Goal: Task Accomplishment & Management: Complete application form

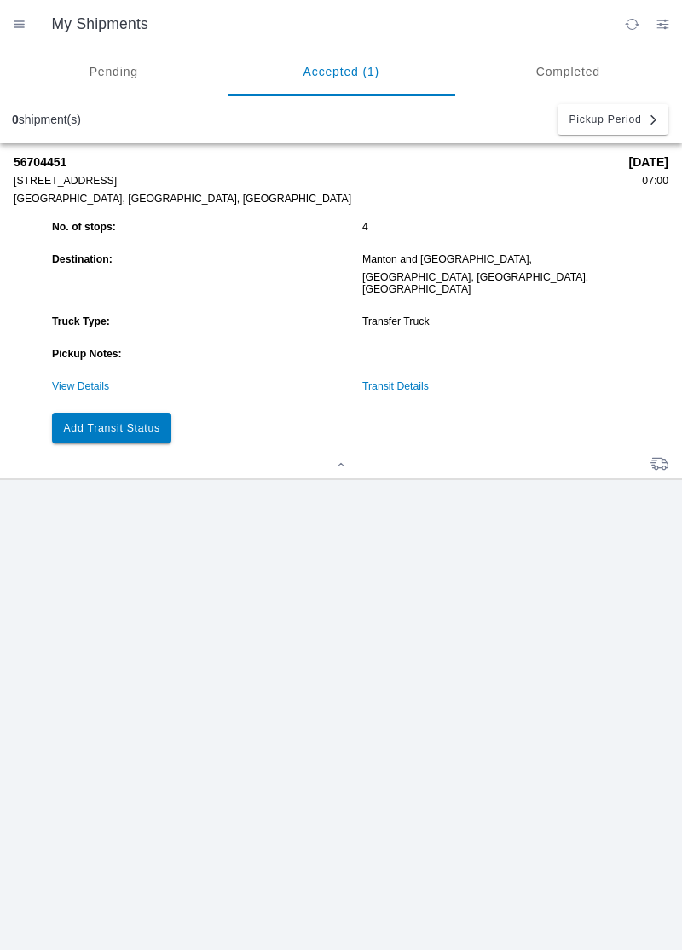
click at [104, 426] on button "Add Transit Status" at bounding box center [111, 428] width 119 height 31
click at [0, 0] on slot "Add Transit Status" at bounding box center [0, 0] width 0 height 0
click at [108, 421] on button "Add Transit Status" at bounding box center [111, 428] width 119 height 31
click at [69, 380] on link "View Details" at bounding box center [80, 386] width 57 height 12
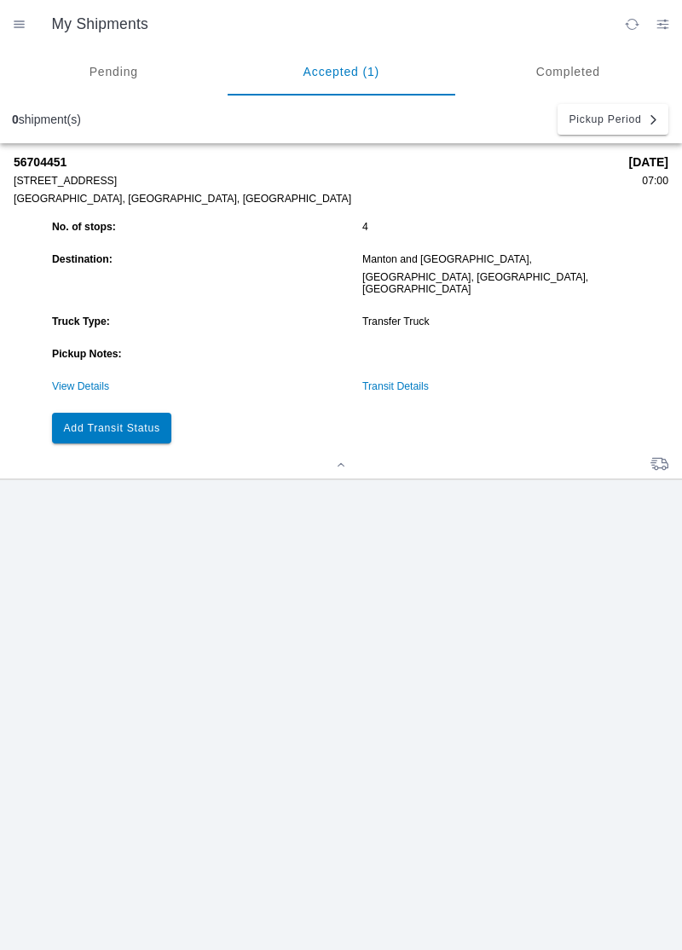
click at [78, 380] on link "View Details" at bounding box center [80, 386] width 57 height 12
click at [84, 380] on link "View Details" at bounding box center [80, 386] width 57 height 12
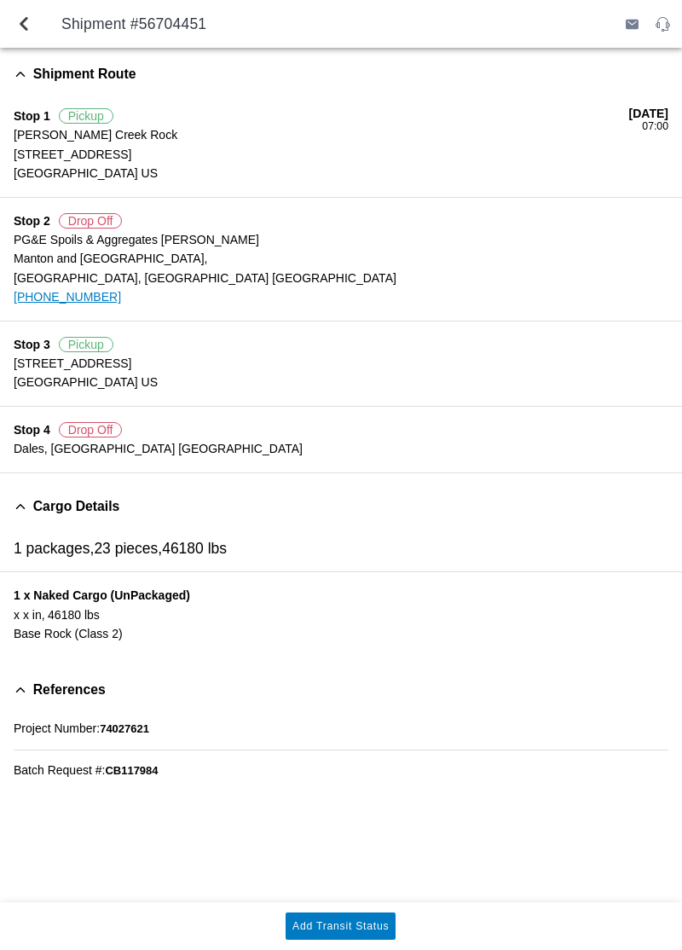
click at [0, 0] on slot "Add Transit Status" at bounding box center [0, 0] width 0 height 0
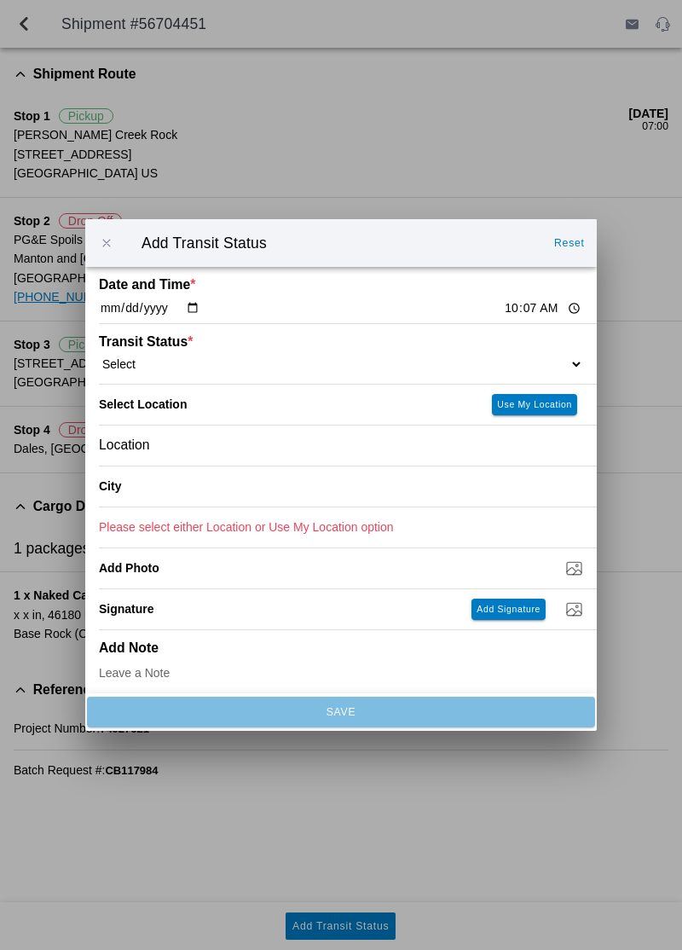
click at [211, 358] on select "Select Arrive at Drop Off Arrive at Pickup Break Start Break Stop Depart Drop O…" at bounding box center [341, 363] width 484 height 15
select select "ARVDLVLOC"
click at [0, 0] on slot "Use My Location" at bounding box center [0, 0] width 0 height 0
type input "Dales"
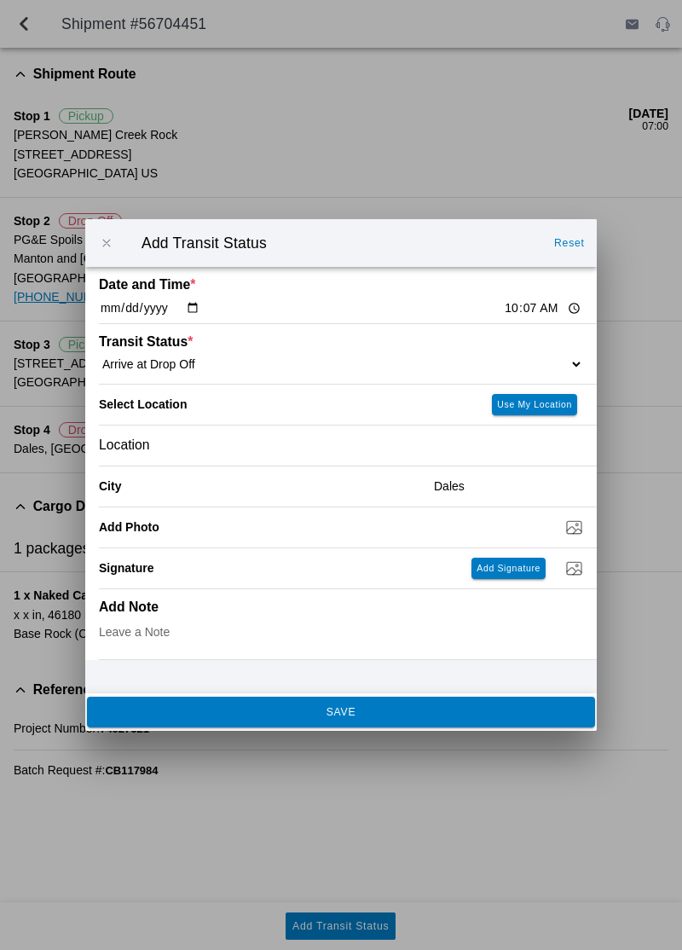
click at [465, 723] on button "SAVE" at bounding box center [341, 711] width 508 height 31
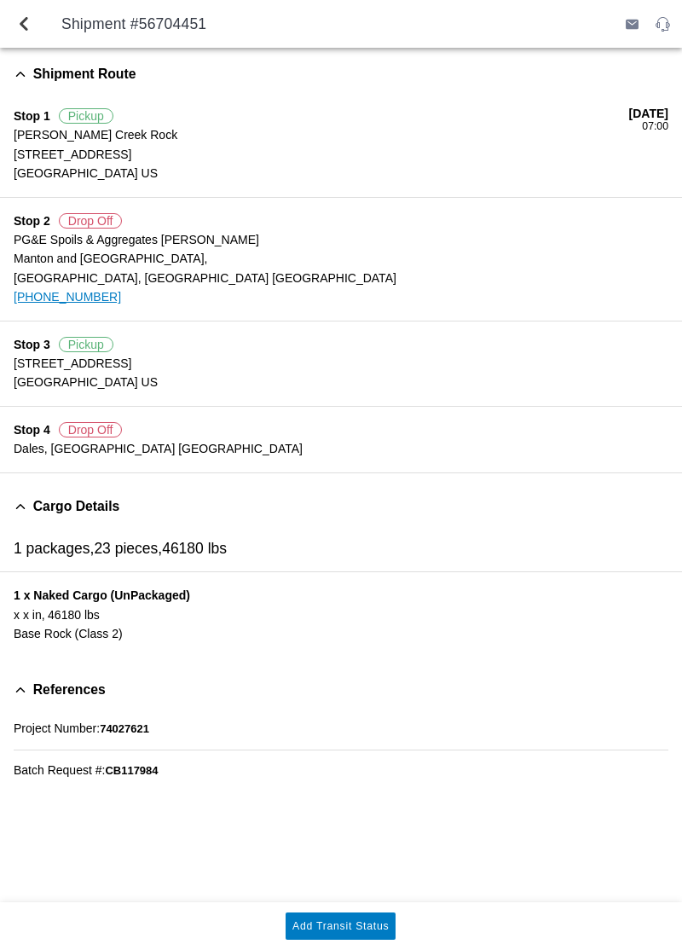
click at [0, 0] on slot "Add Transit Status" at bounding box center [0, 0] width 0 height 0
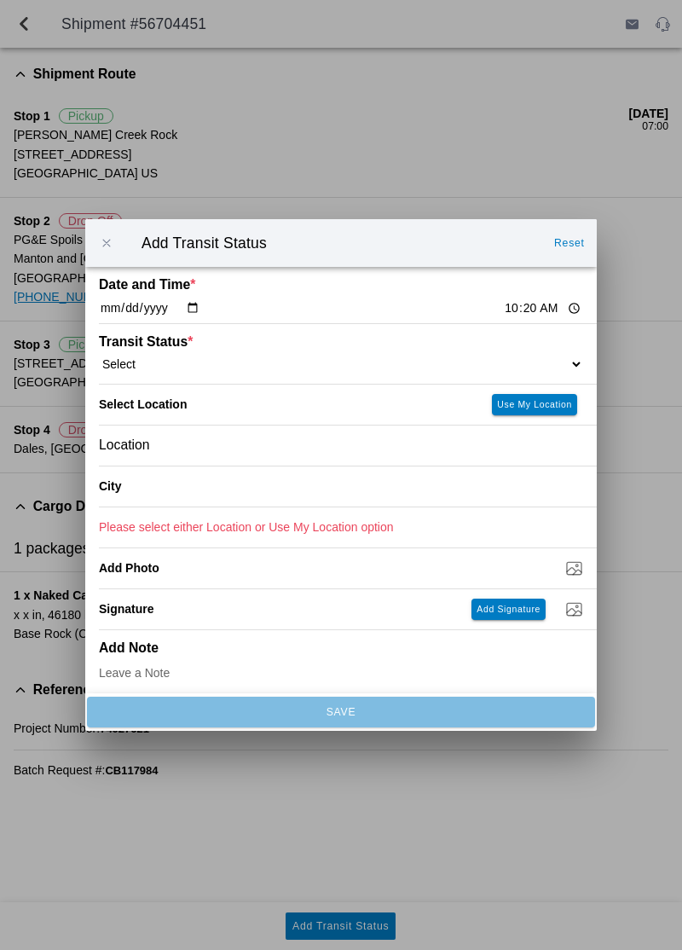
click at [504, 359] on select "Select Arrive at Drop Off Arrive at Pickup Break Start Break Stop Depart Drop O…" at bounding box center [341, 363] width 484 height 15
select select "DPTDLVLOC"
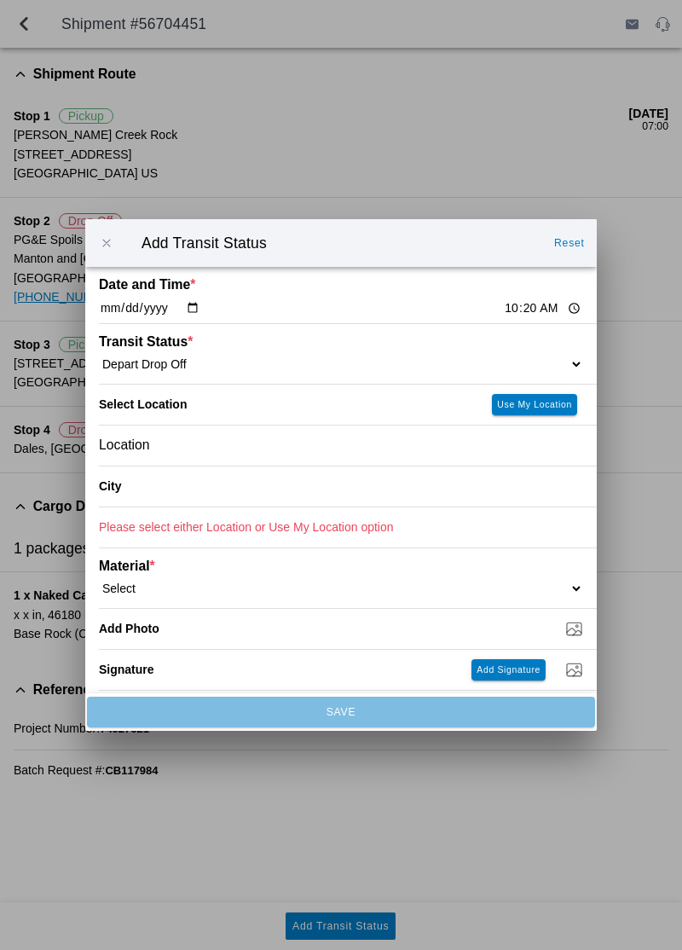
click at [0, 0] on slot "Use My Location" at bounding box center [0, 0] width 0 height 0
type input "Dales"
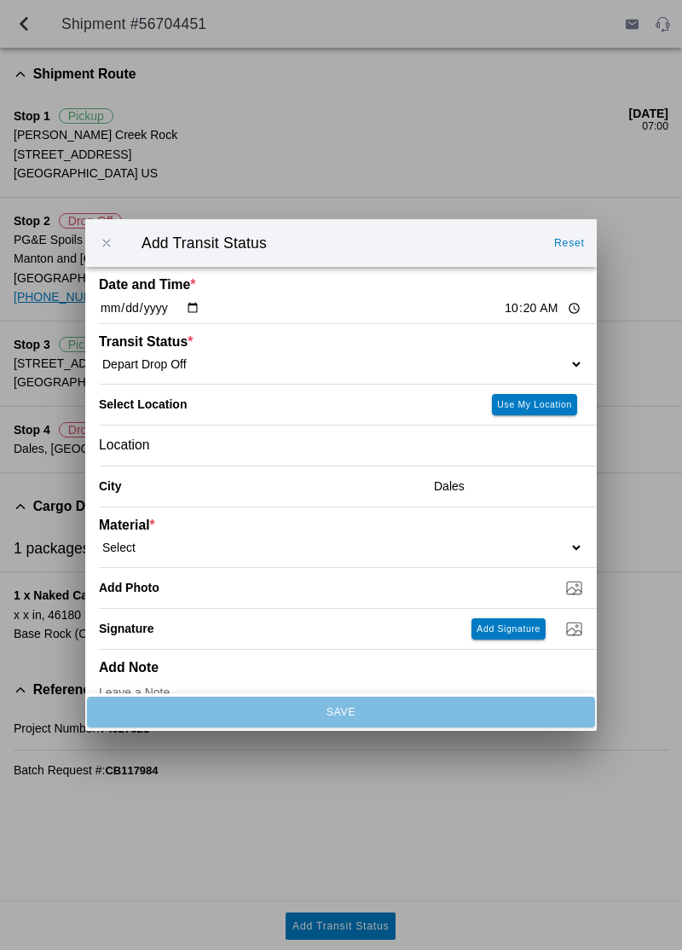
click at [176, 543] on select "Select 1" x 3" Rock 1" x 4" Rock 2" x 4" Rock Asphalt Cold Patch Backfill Spec …" at bounding box center [341, 547] width 484 height 15
select select "708651"
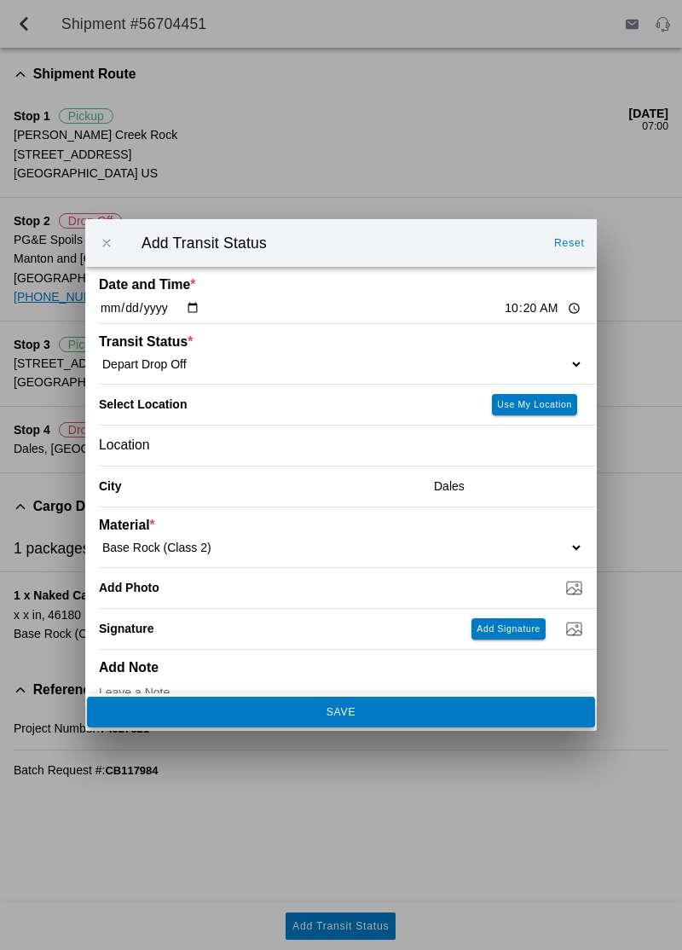
click at [163, 723] on button "SAVE" at bounding box center [341, 711] width 508 height 31
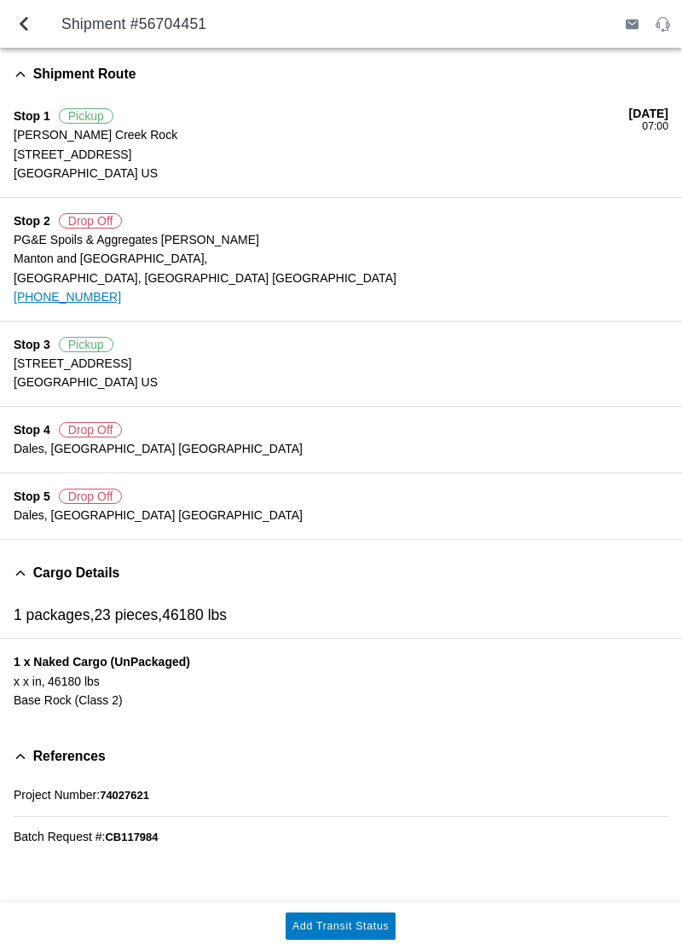
click at [352, 933] on button "Add Transit Status" at bounding box center [341, 925] width 110 height 27
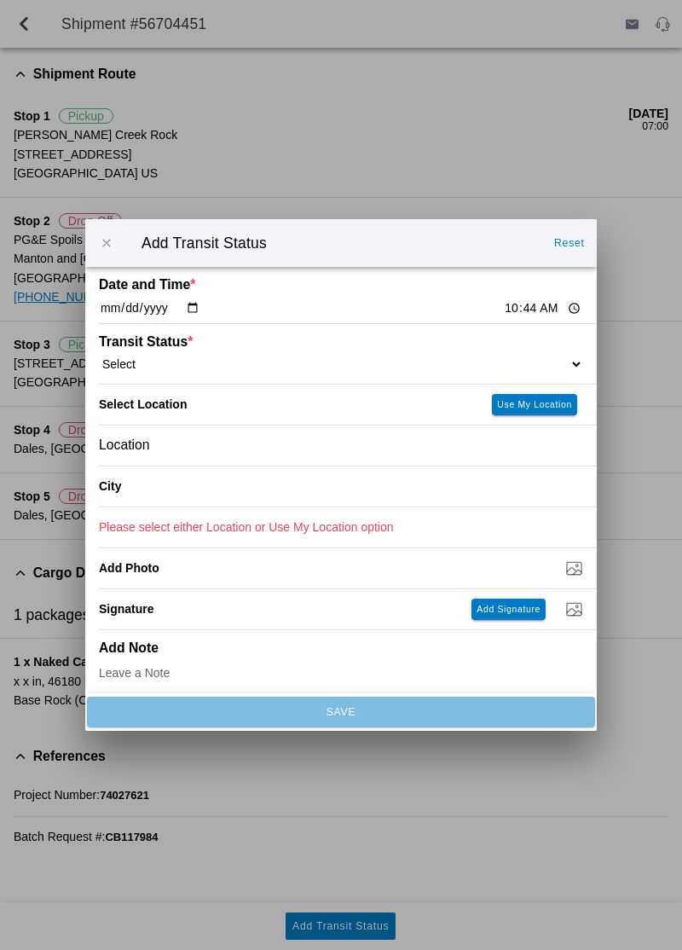
click at [503, 309] on input "10:44" at bounding box center [543, 308] width 80 height 18
type input "10:45"
click at [509, 356] on select "Select Arrive at Drop Off Arrive at Pickup Break Start Break Stop Depart Drop O…" at bounding box center [341, 363] width 484 height 15
select select "BREAKSTART"
click at [0, 0] on slot "Use My Location" at bounding box center [0, 0] width 0 height 0
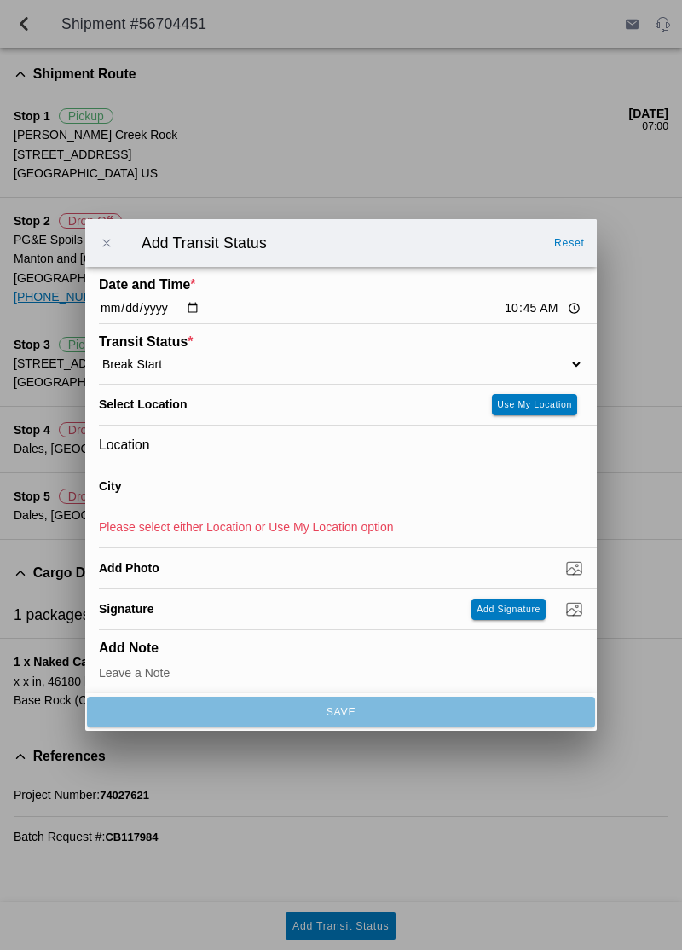
type input "[GEOGRAPHIC_DATA]"
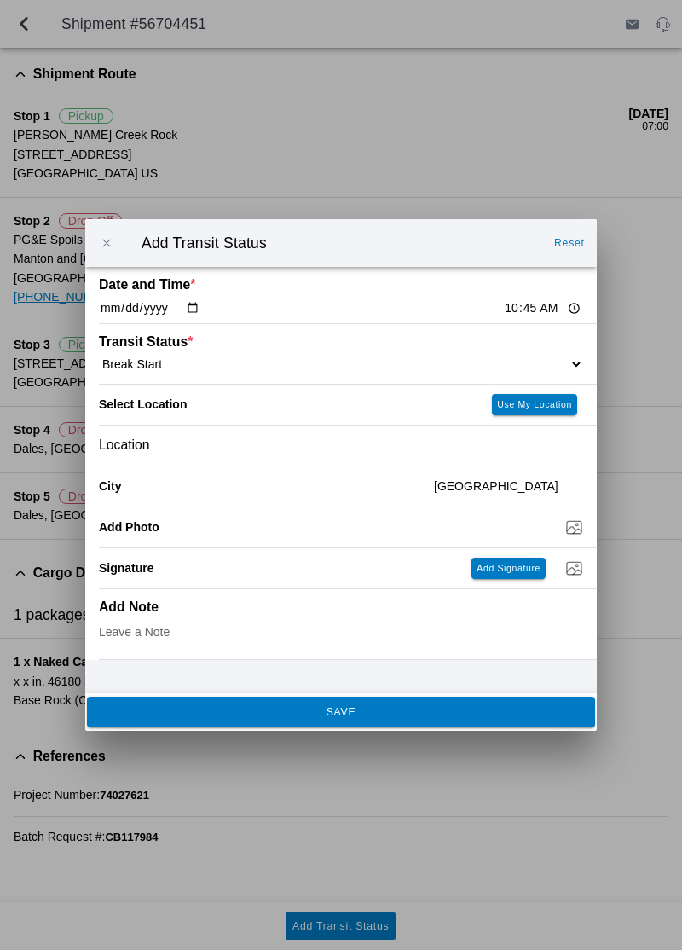
click at [460, 707] on span "SAVE" at bounding box center [340, 712] width 485 height 10
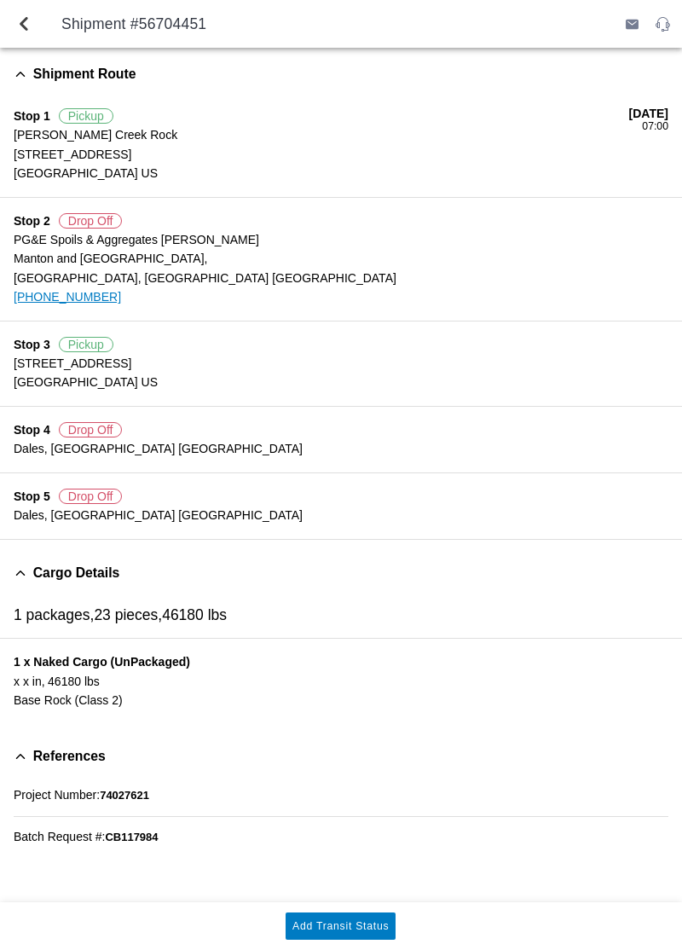
click at [365, 933] on button "Add Transit Status" at bounding box center [341, 925] width 110 height 27
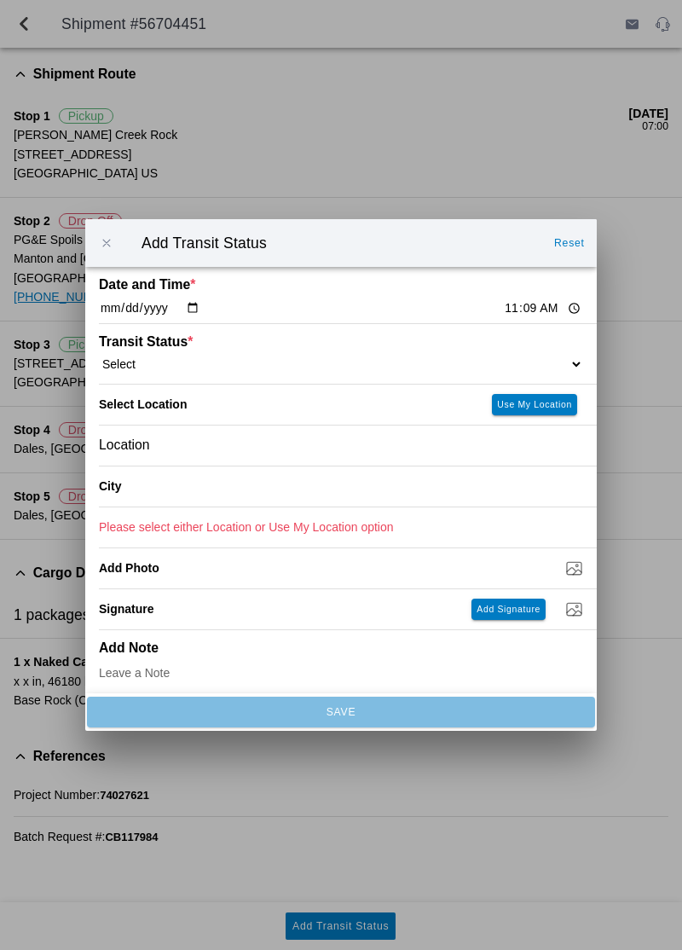
click at [503, 314] on input "11:09" at bounding box center [543, 308] width 80 height 18
type input "11:15"
click at [442, 368] on select "Select Arrive at Drop Off Arrive at Pickup Break Start Break Stop Depart Drop O…" at bounding box center [341, 363] width 484 height 15
select select "BREAKSTOP"
click at [535, 411] on button "Use My Location" at bounding box center [534, 404] width 85 height 21
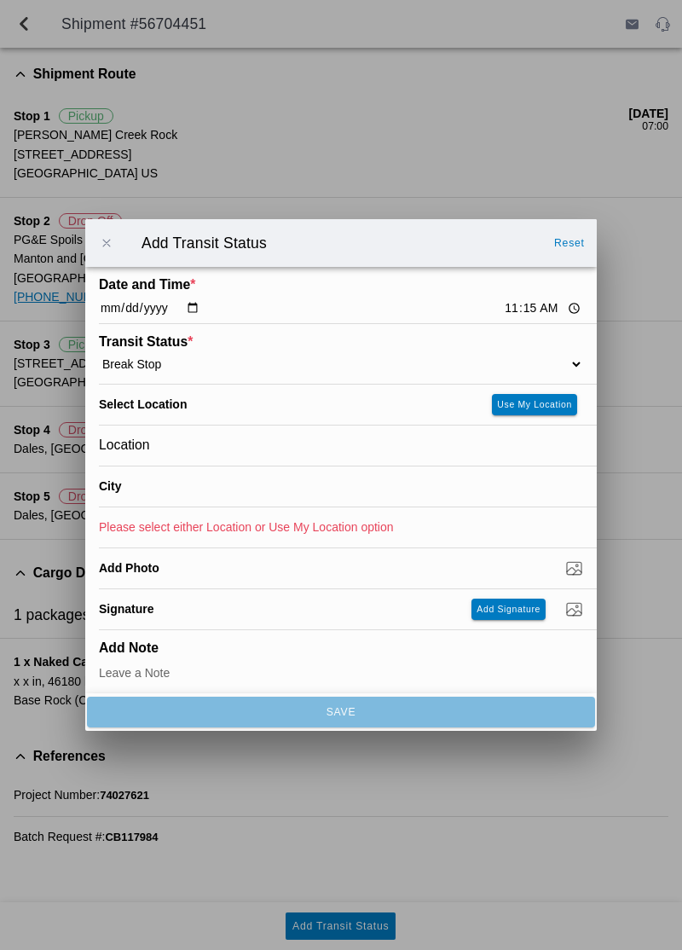
type input "[GEOGRAPHIC_DATA]"
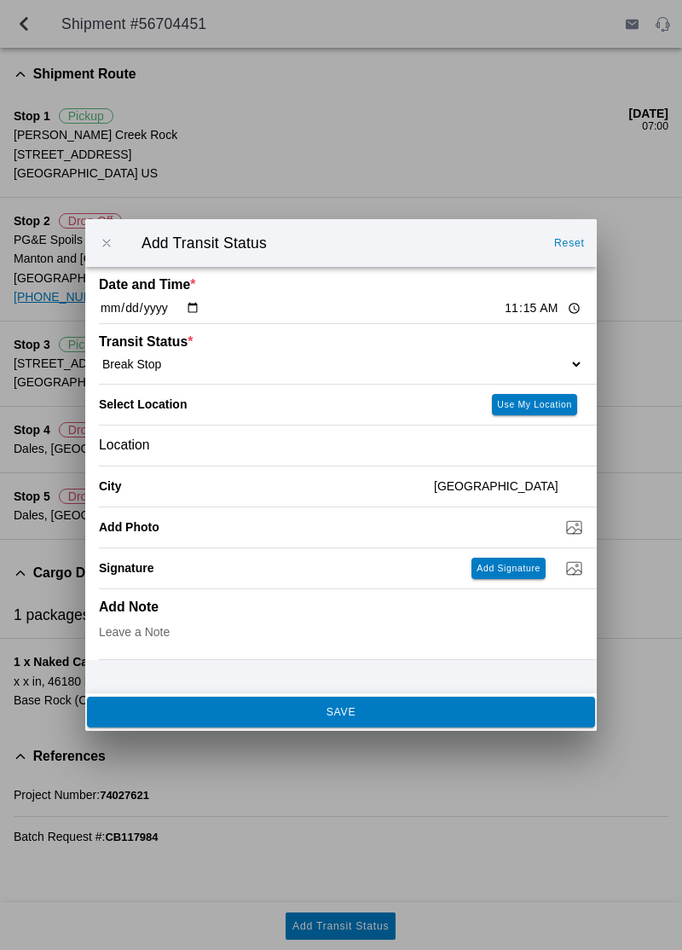
click at [481, 723] on button "SAVE" at bounding box center [341, 711] width 508 height 31
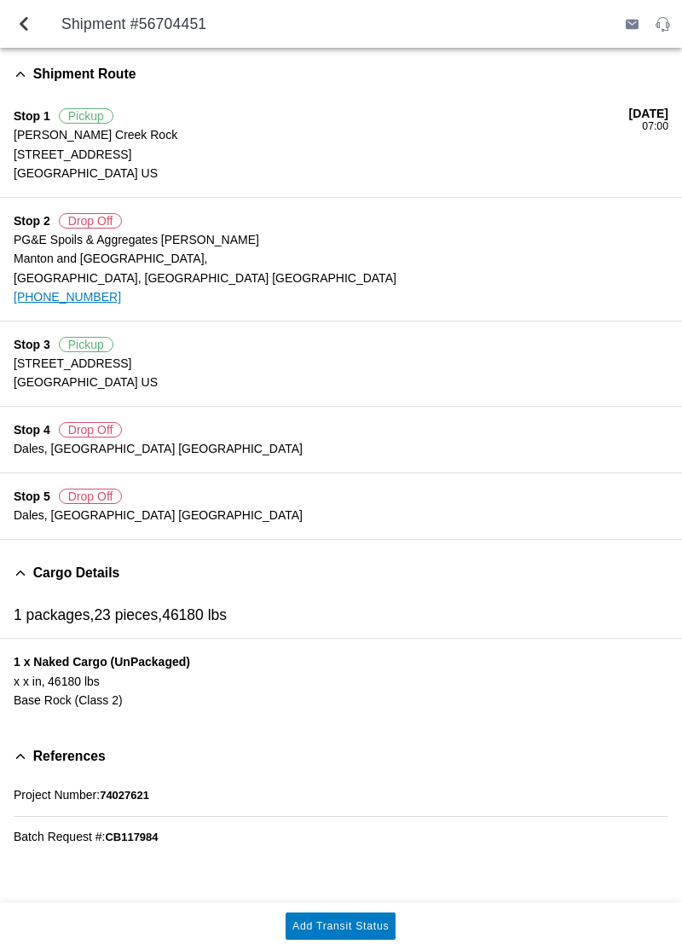
click at [663, 665] on ion-label "1 x Naked Cargo (UnPackaged)" at bounding box center [341, 661] width 655 height 19
click at [0, 0] on slot "Add Transit Status" at bounding box center [0, 0] width 0 height 0
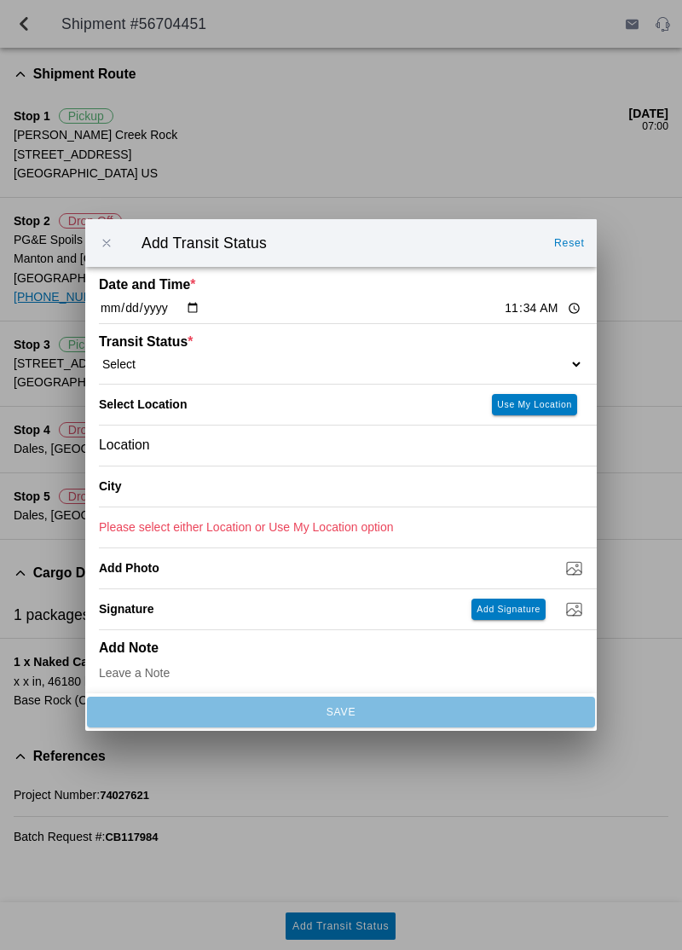
click at [503, 300] on input "11:34" at bounding box center [543, 308] width 80 height 18
type input "11:37"
click at [457, 370] on select "Select Arrive at Drop Off Arrive at Pickup Break Start Break Stop Depart Drop O…" at bounding box center [341, 363] width 484 height 15
select select "ARVPULOC"
click at [0, 0] on slot "Use My Location" at bounding box center [0, 0] width 0 height 0
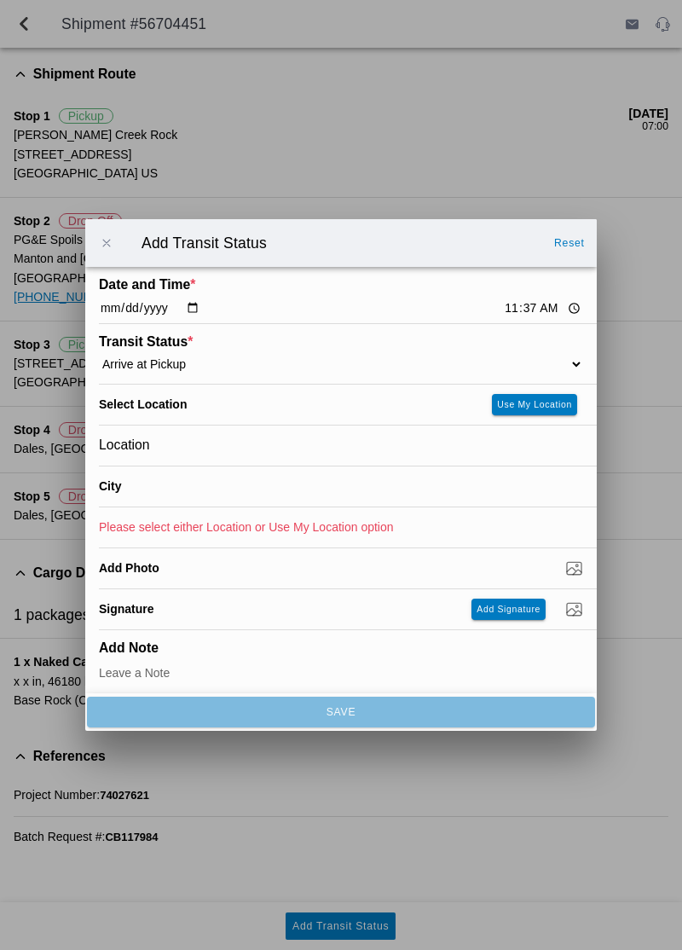
type input "Corning"
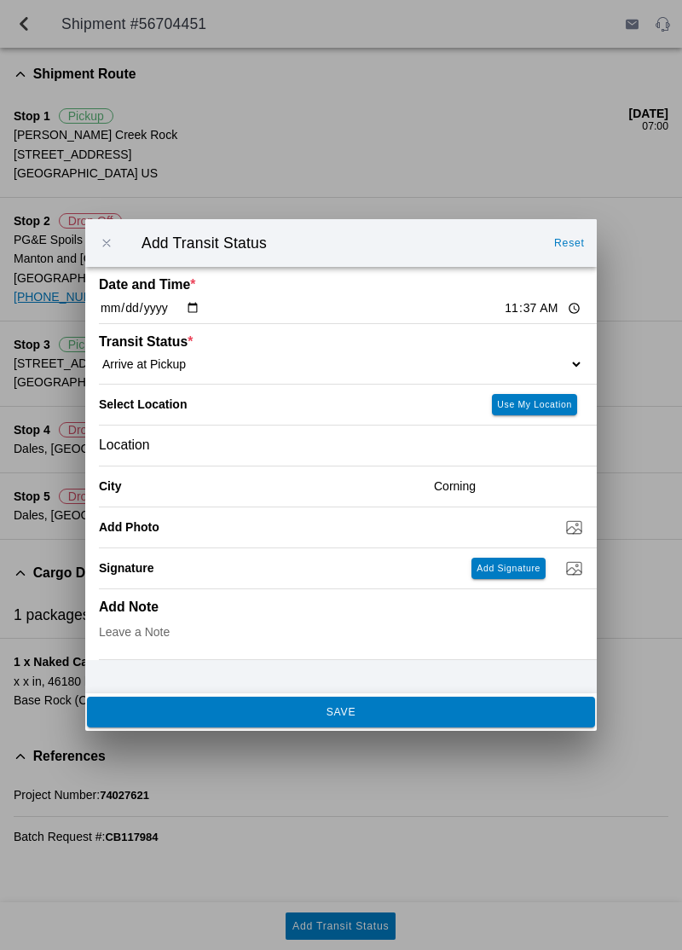
click at [464, 725] on button "SAVE" at bounding box center [341, 711] width 508 height 31
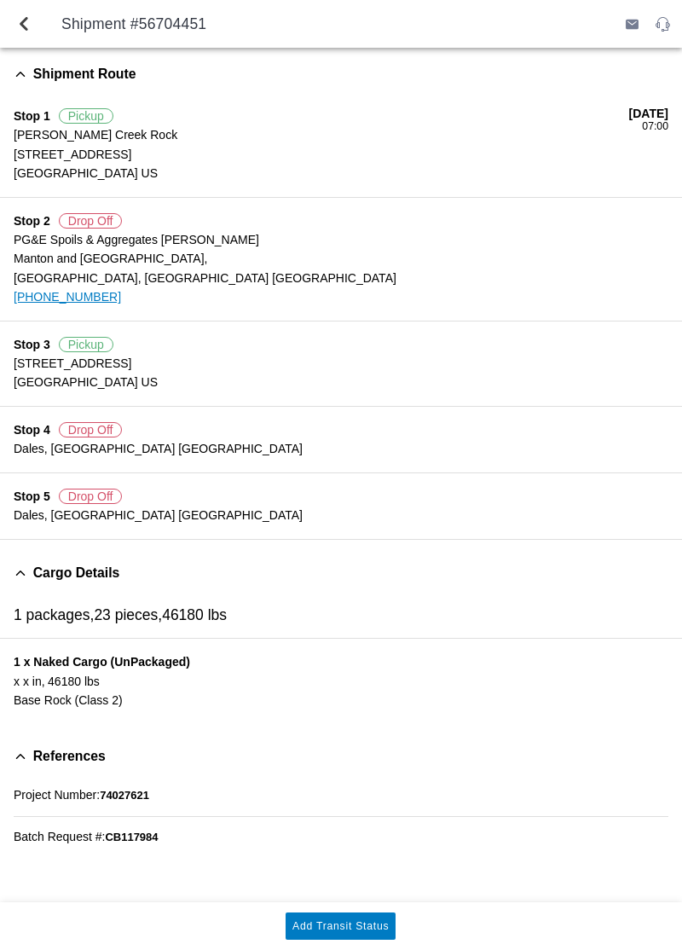
click at [0, 0] on slot "Add Transit Status" at bounding box center [0, 0] width 0 height 0
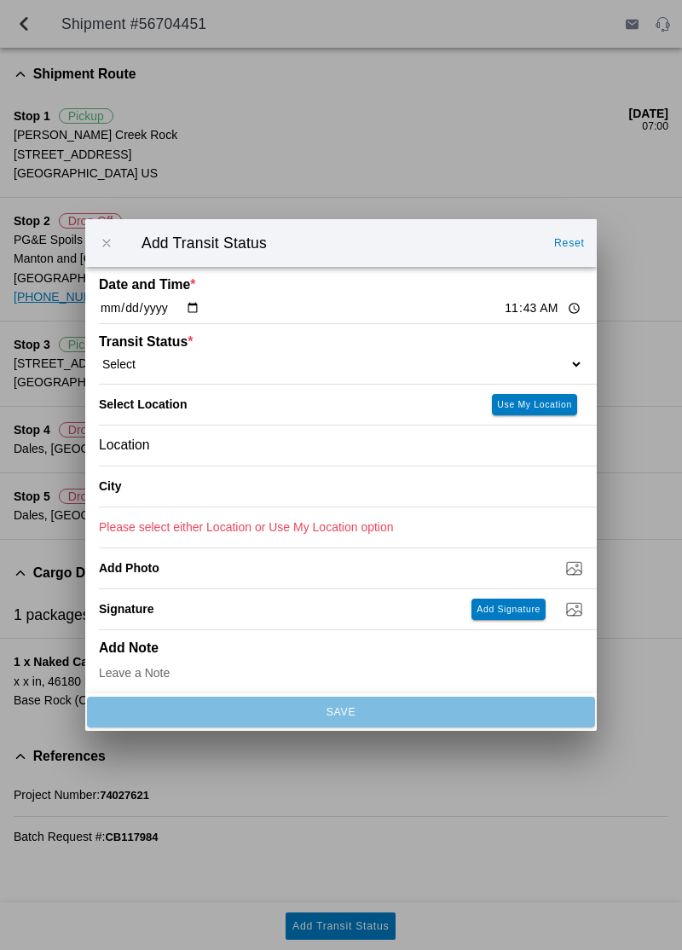
click at [513, 360] on select "Select Arrive at Drop Off Arrive at Pickup Break Start Break Stop Depart Drop O…" at bounding box center [341, 363] width 484 height 15
select select "DPTPULOC"
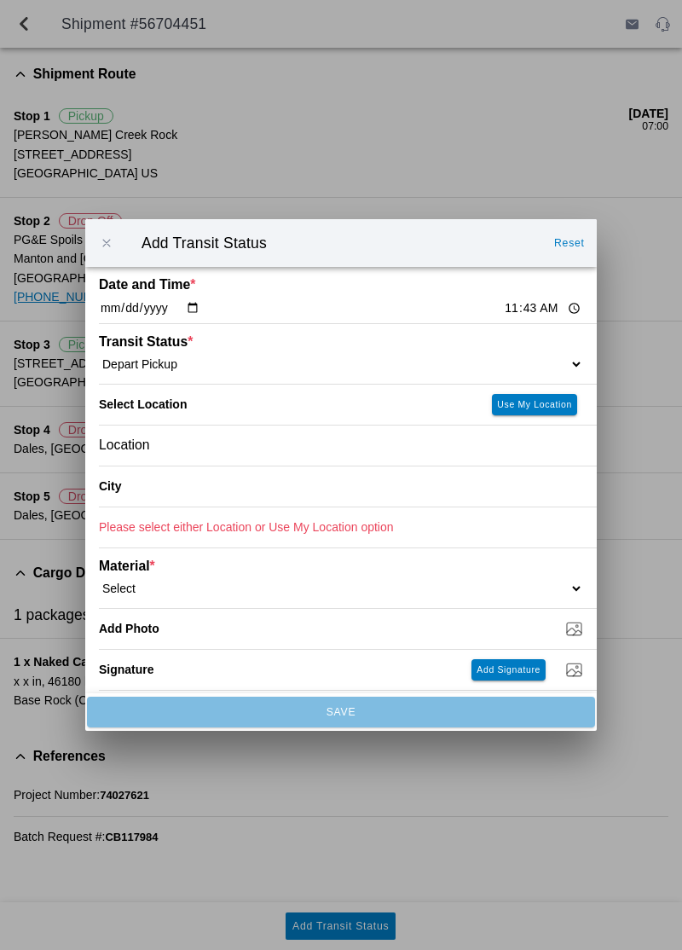
click at [0, 0] on slot "Use My Location" at bounding box center [0, 0] width 0 height 0
type input "Corning"
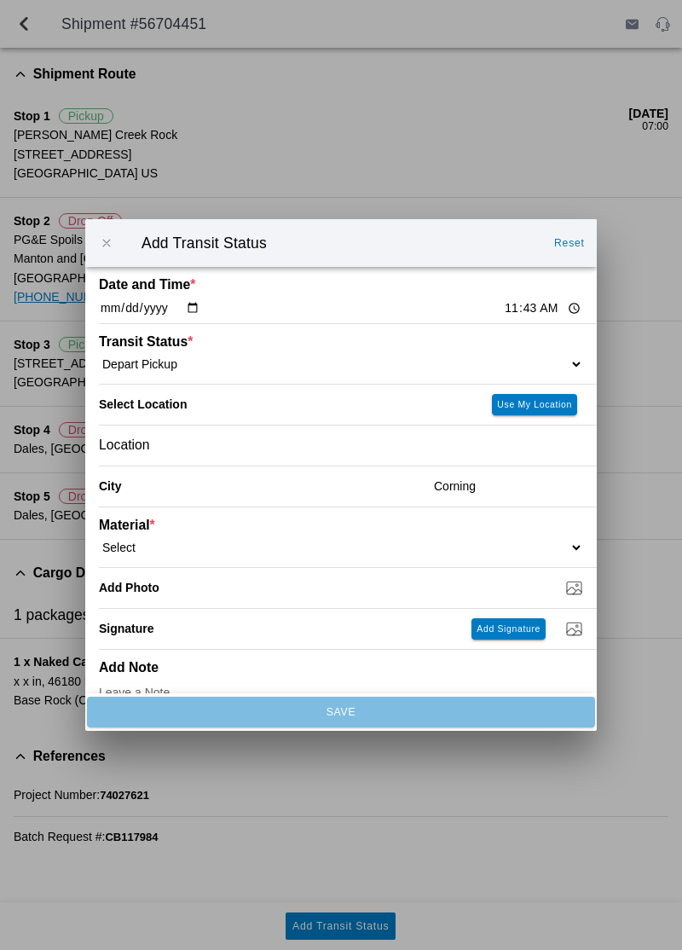
click at [516, 540] on select "Select 1" x 3" Rock 1" x 4" Rock 2" x 4" Rock Asphalt Cold Patch Backfill Spec …" at bounding box center [341, 547] width 484 height 15
select select "708651"
click at [569, 592] on input "Dump / Quarry Tag *" at bounding box center [348, 587] width 498 height 19
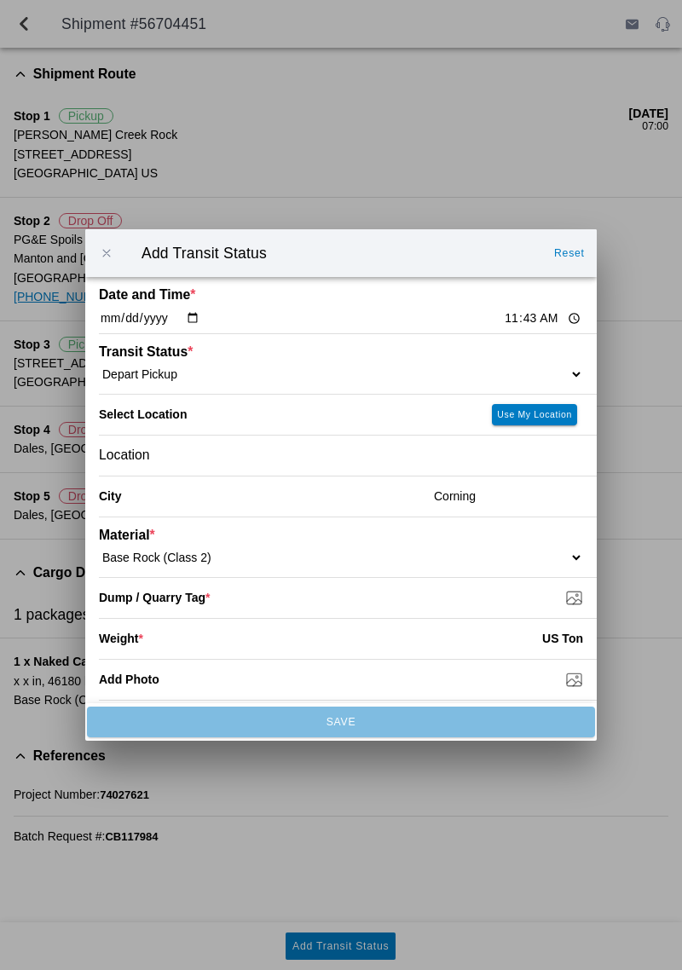
type input "C:\fakepath\17570114120467184975471720732261.jpg"
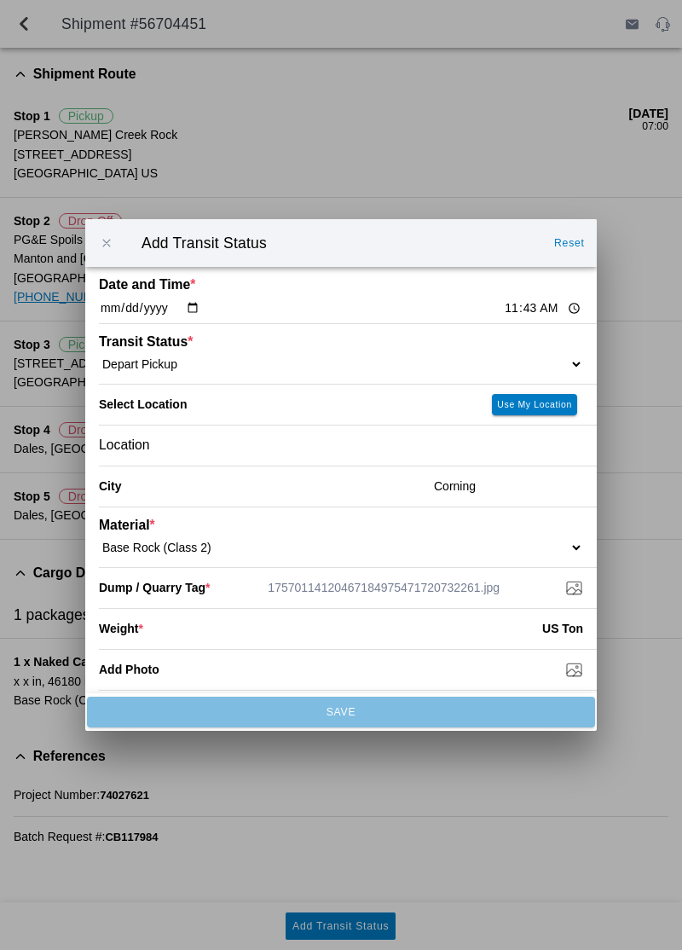
click at [453, 624] on input "number" at bounding box center [342, 628] width 399 height 38
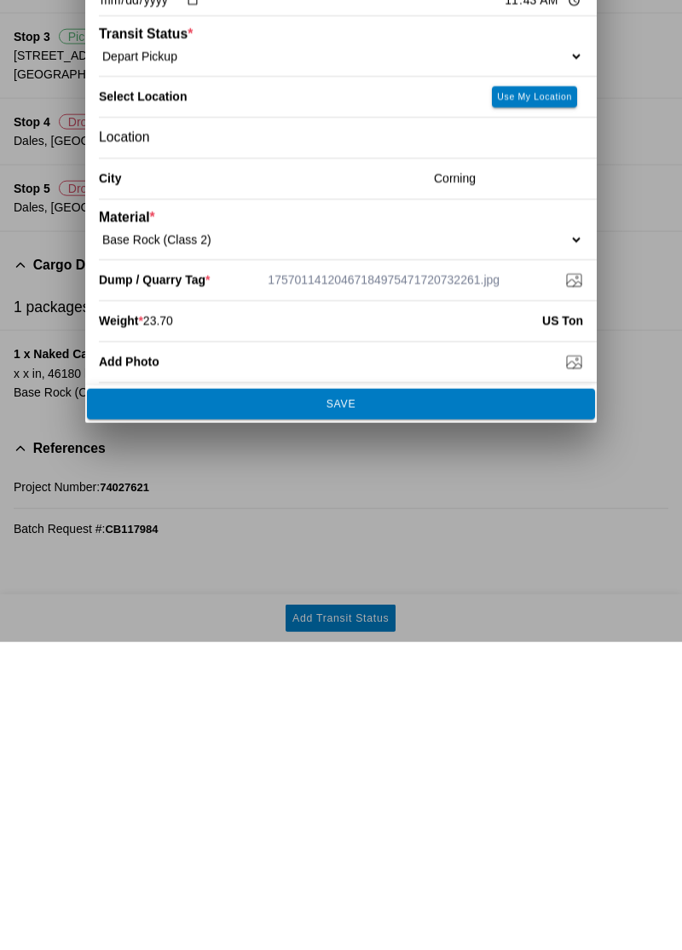
type input "23.70"
click at [457, 719] on button "SAVE" at bounding box center [341, 711] width 508 height 31
